Goal: Task Accomplishment & Management: Use online tool/utility

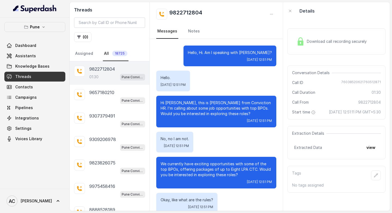
scroll to position [312, 0]
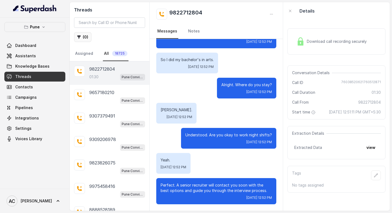
click at [84, 35] on button "( 0 )" at bounding box center [82, 37] width 17 height 10
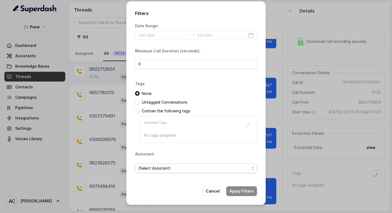
click at [155, 168] on span "(Select Assistant)" at bounding box center [193, 168] width 111 height 7
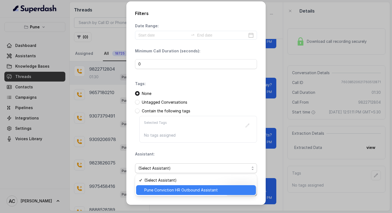
click at [160, 193] on div "Pune Conviction HR Outbound Assistant" at bounding box center [196, 190] width 120 height 10
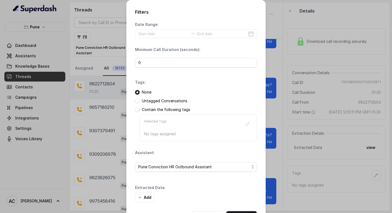
scroll to position [21, 0]
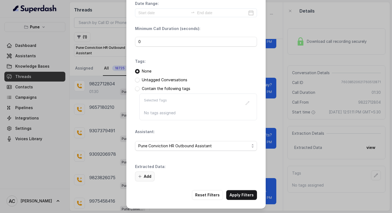
click at [148, 175] on button "Add" at bounding box center [145, 176] width 20 height 10
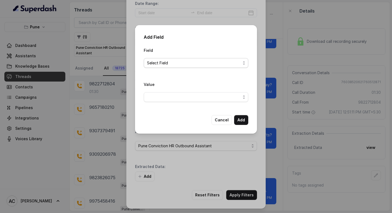
click at [167, 62] on span "Select Field" at bounding box center [194, 63] width 94 height 7
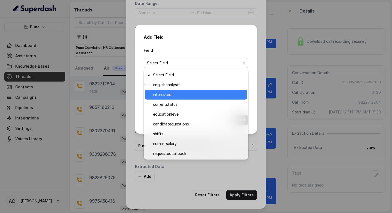
click at [170, 94] on span "interested" at bounding box center [198, 94] width 91 height 7
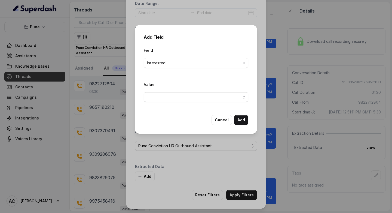
click at [166, 97] on span "button" at bounding box center [196, 97] width 105 height 10
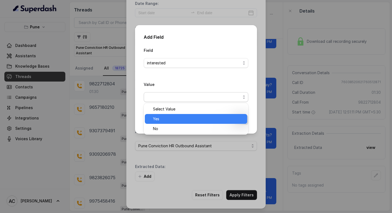
click at [166, 117] on span "Yes" at bounding box center [198, 118] width 91 height 7
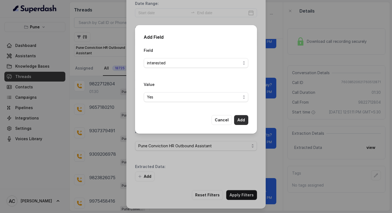
click at [244, 119] on button "Add" at bounding box center [241, 120] width 14 height 10
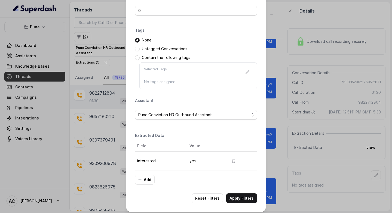
scroll to position [55, 0]
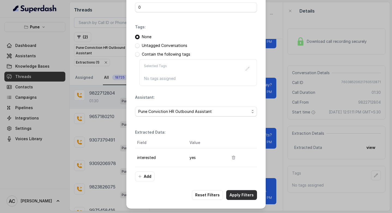
click at [233, 194] on button "Apply Filters" at bounding box center [241, 195] width 31 height 10
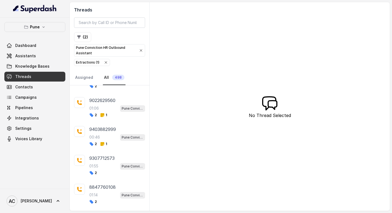
scroll to position [408, 0]
